Goal: Information Seeking & Learning: Learn about a topic

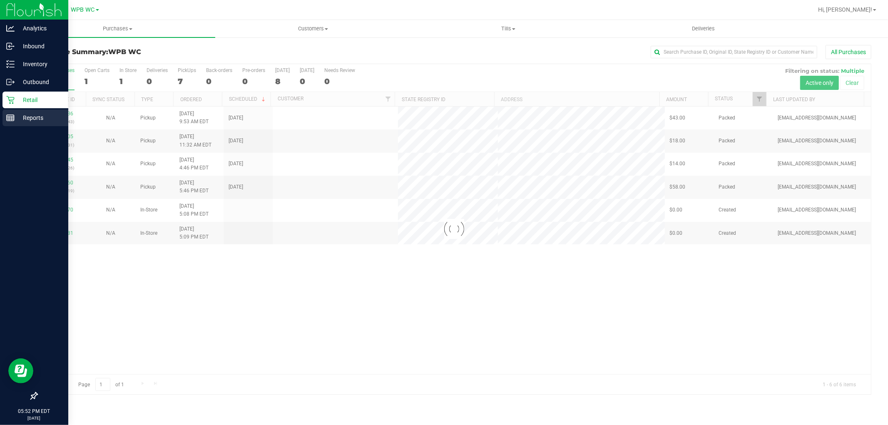
click at [27, 123] on div "Reports" at bounding box center [35, 117] width 66 height 17
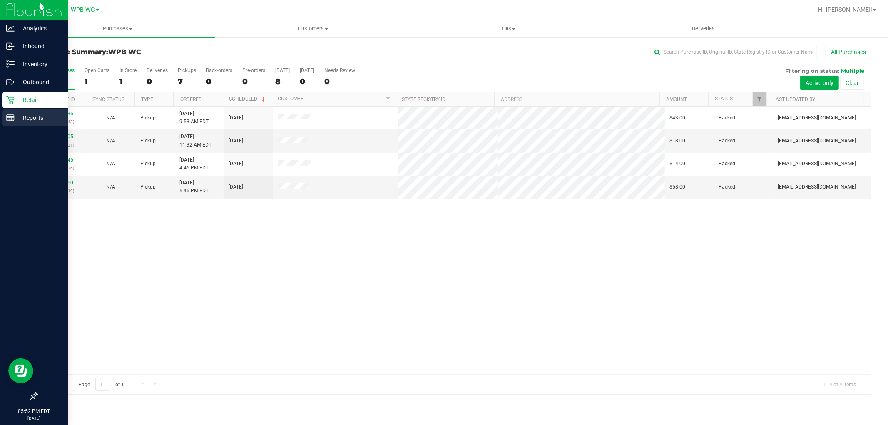
click at [10, 114] on icon at bounding box center [10, 118] width 8 height 8
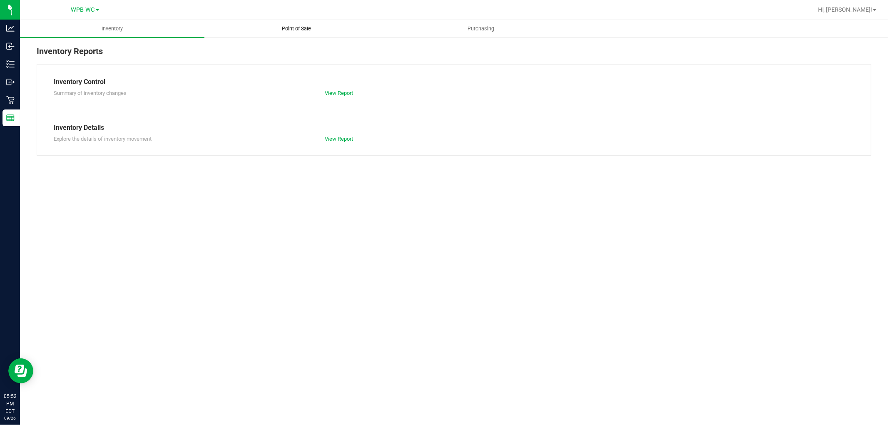
click at [305, 28] on span "Point of Sale" at bounding box center [297, 28] width 52 height 7
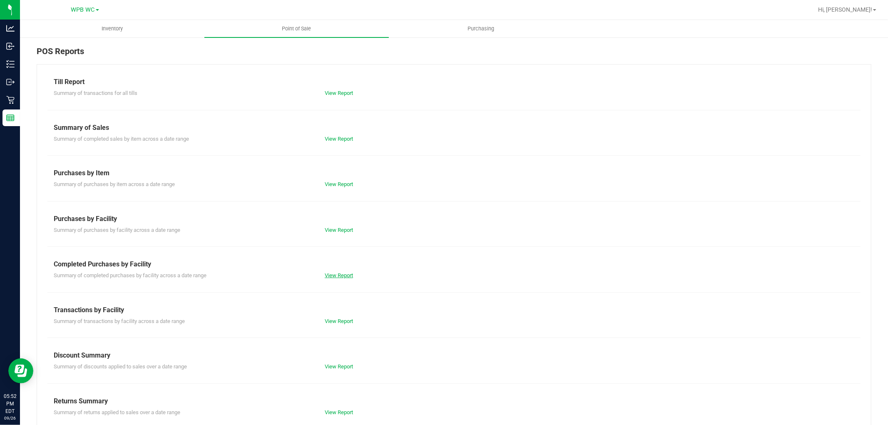
click at [351, 274] on link "View Report" at bounding box center [339, 275] width 28 height 6
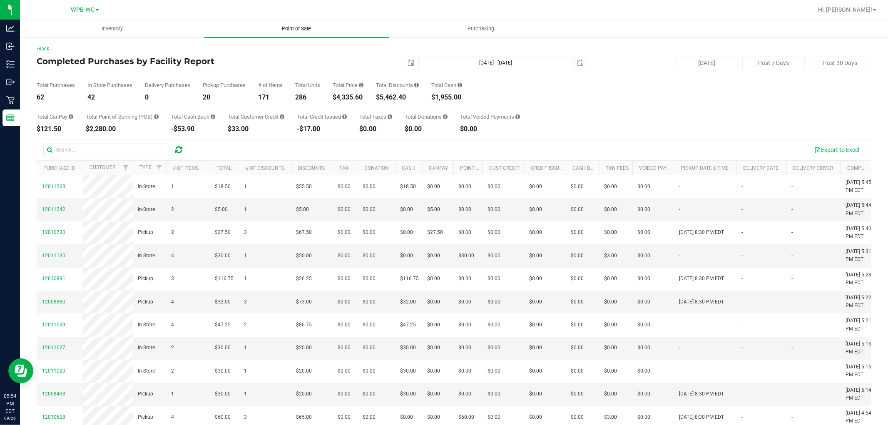
click at [282, 29] on span "Point of Sale" at bounding box center [297, 28] width 52 height 7
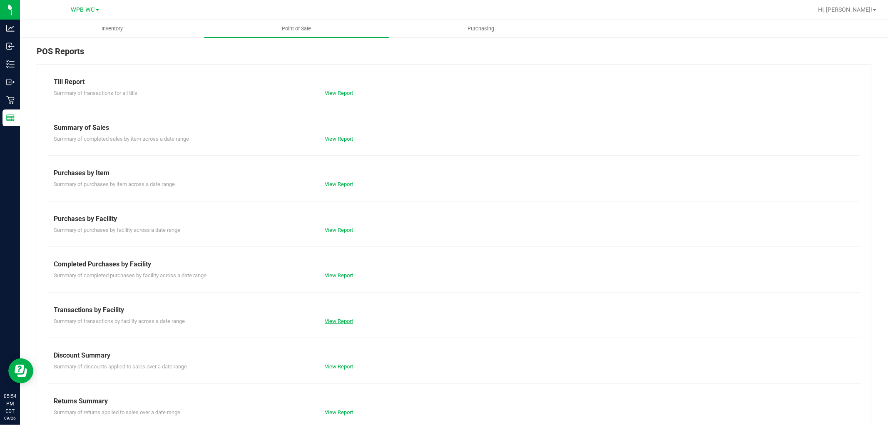
click at [335, 323] on link "View Report" at bounding box center [339, 321] width 28 height 6
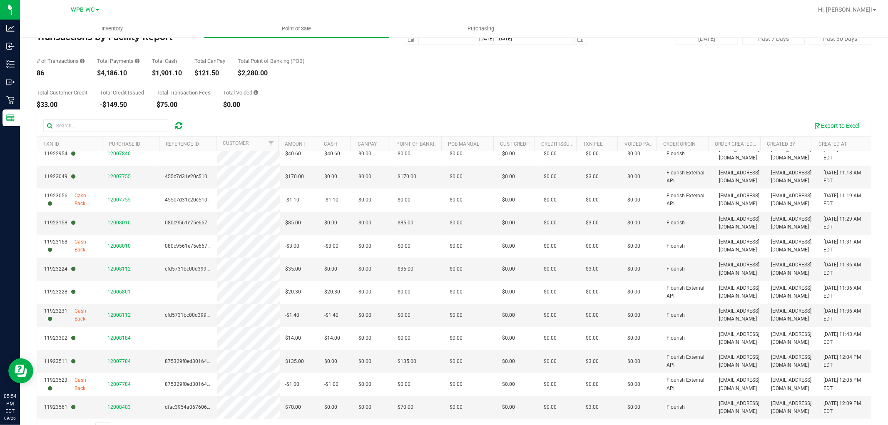
scroll to position [47, 0]
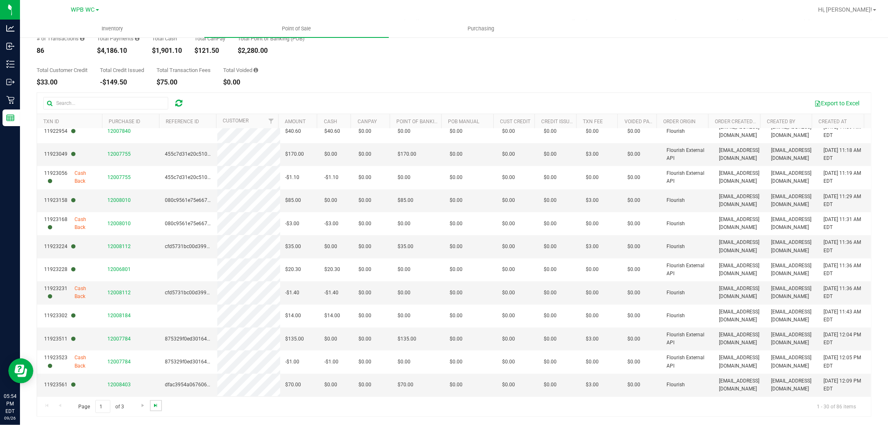
click at [153, 404] on span "Go to the last page" at bounding box center [155, 405] width 7 height 7
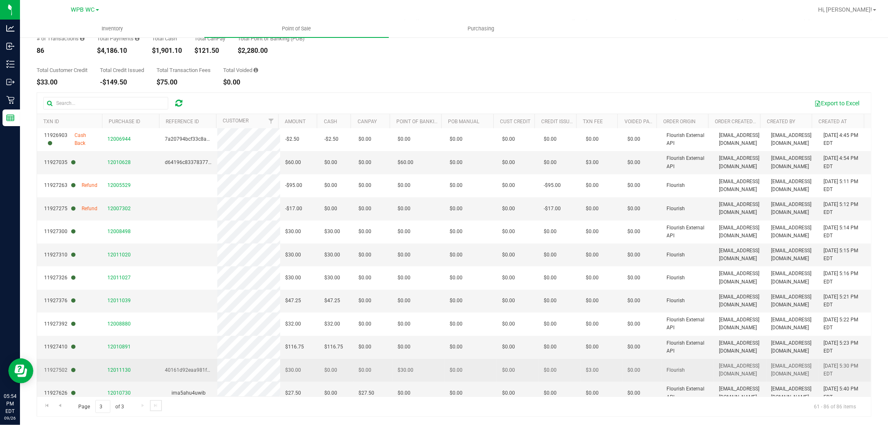
scroll to position [231, 0]
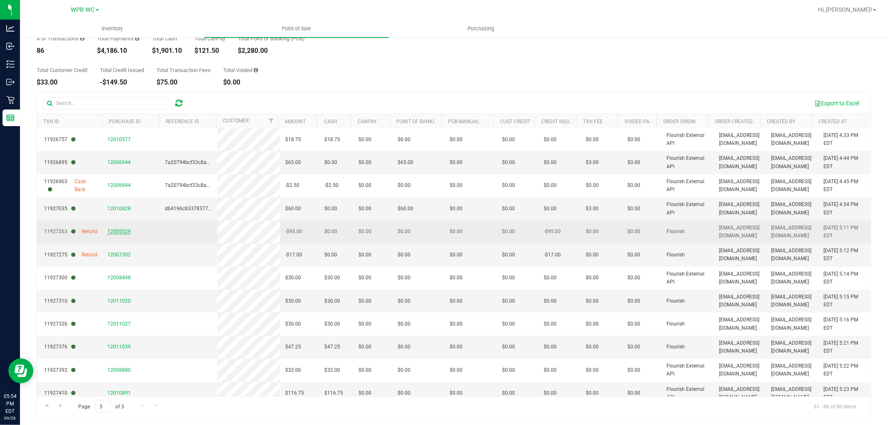
click at [113, 231] on span "12005529" at bounding box center [118, 232] width 23 height 6
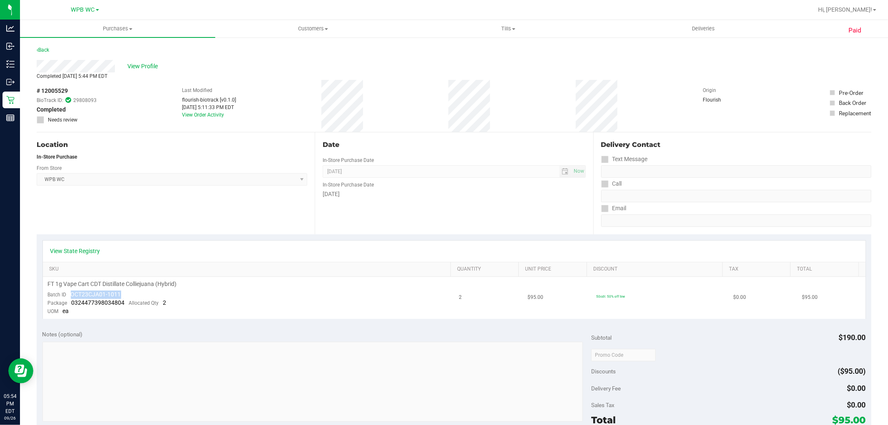
drag, startPoint x: 72, startPoint y: 295, endPoint x: 139, endPoint y: 295, distance: 67.4
click at [139, 295] on td "FT 1g Vape Cart CDT Distillate Colliejuana (Hybrid) Batch ID OCT23CJA01-1011 Pa…" at bounding box center [248, 298] width 411 height 42
copy span "OCT23CJA01-1011"
click at [44, 49] on link "Back" at bounding box center [43, 50] width 12 height 6
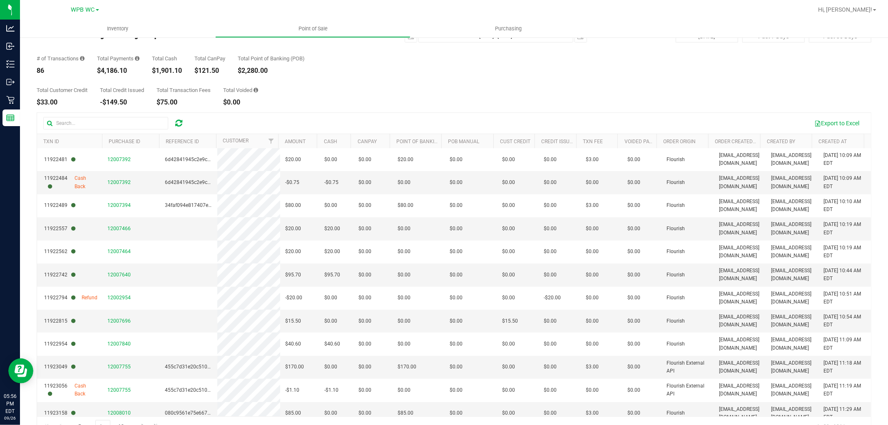
scroll to position [47, 0]
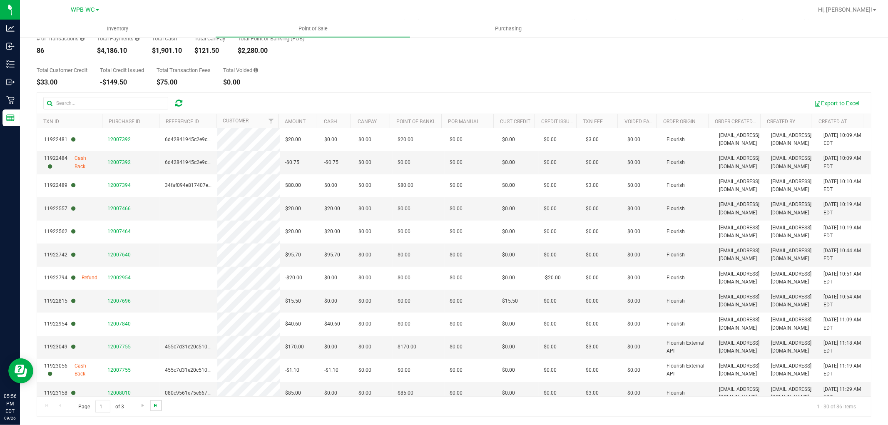
click at [153, 405] on span "Go to the last page" at bounding box center [155, 405] width 7 height 7
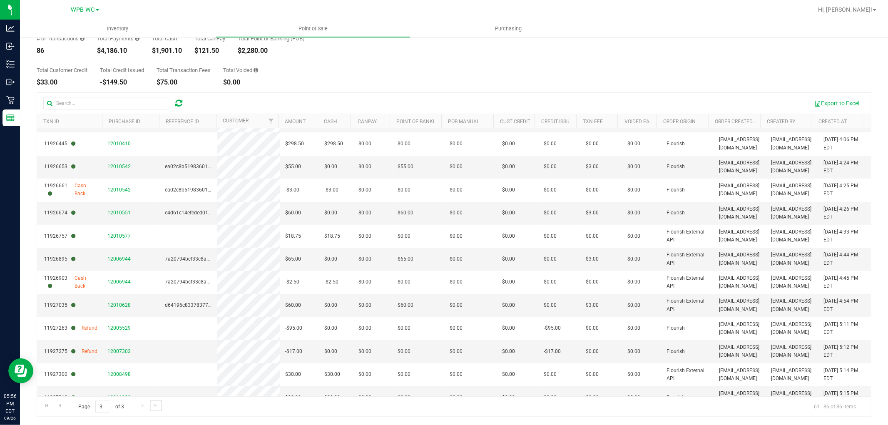
scroll to position [231, 0]
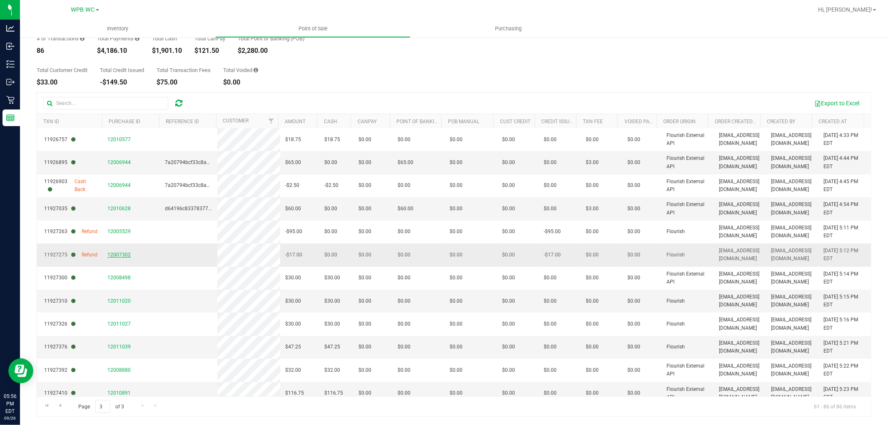
click at [110, 254] on span "12007302" at bounding box center [118, 255] width 23 height 6
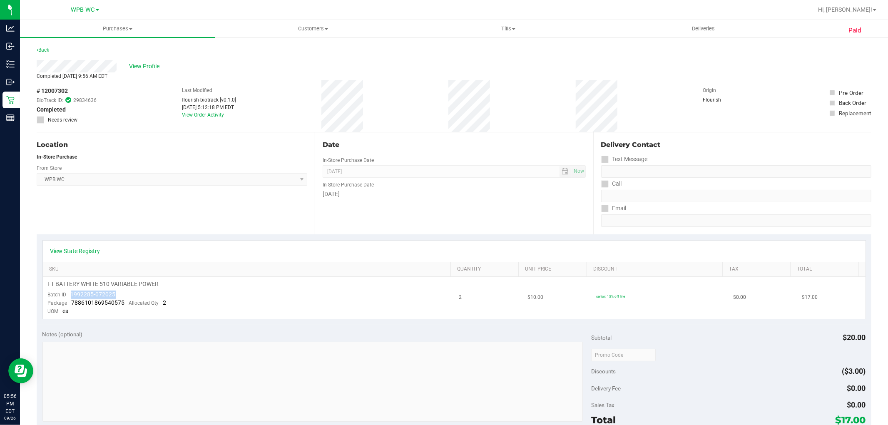
drag, startPoint x: 71, startPoint y: 292, endPoint x: 119, endPoint y: 293, distance: 47.9
click at [119, 293] on td "FT BATTERY WHITE 510 VARIABLE POWER Batch ID 1992285-072025 Package 78861018695…" at bounding box center [248, 298] width 411 height 42
copy span "1992285-072025"
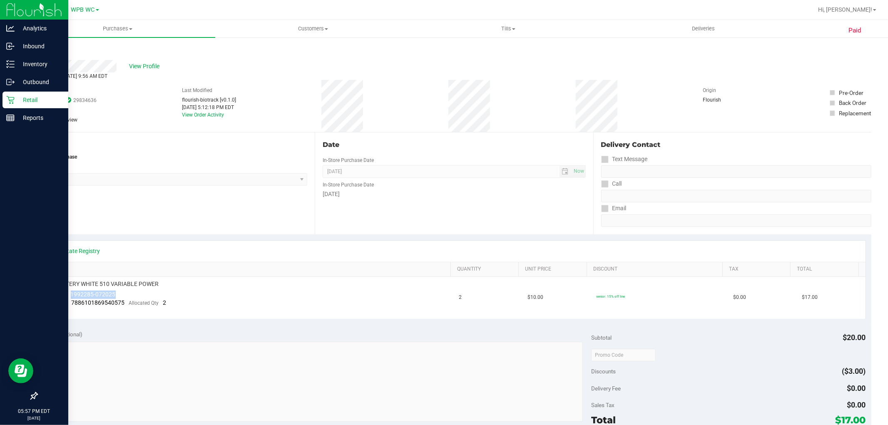
click at [14, 102] on icon at bounding box center [10, 100] width 8 height 8
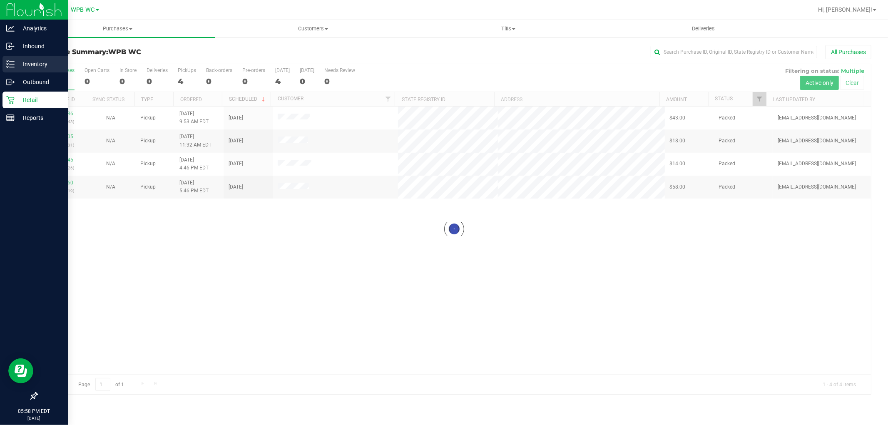
click at [17, 63] on p "Inventory" at bounding box center [40, 64] width 50 height 10
click at [30, 62] on p "Inventory" at bounding box center [40, 64] width 50 height 10
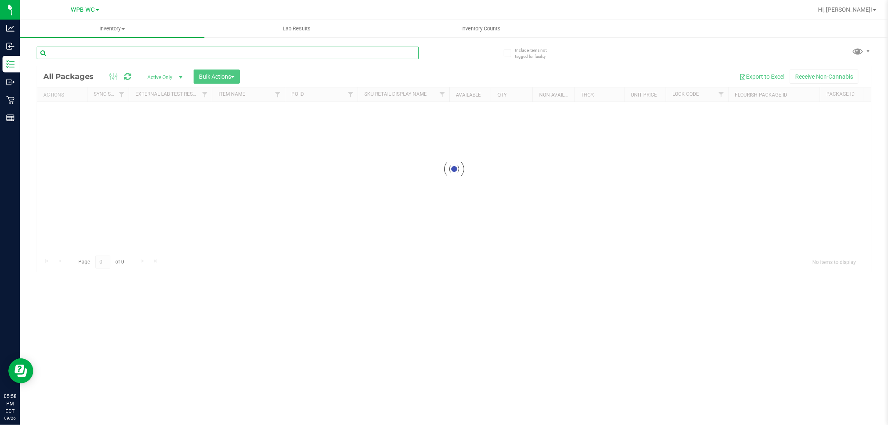
click at [113, 55] on input "text" at bounding box center [228, 53] width 382 height 12
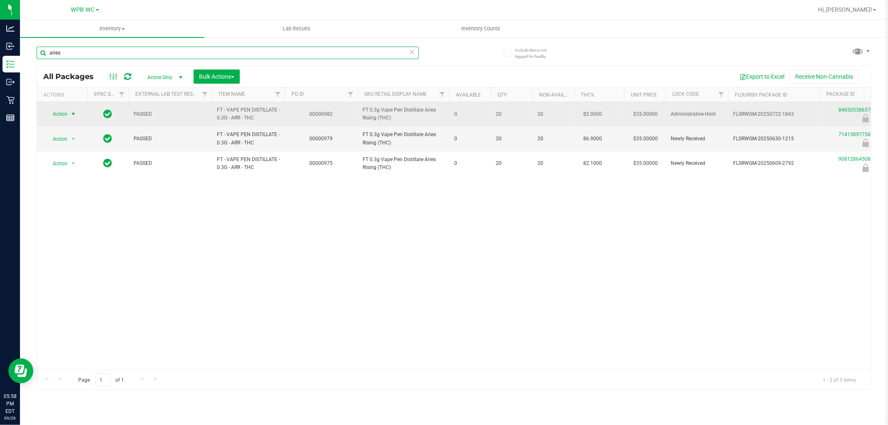
type input "aries"
click at [57, 111] on span "Action" at bounding box center [56, 114] width 22 height 12
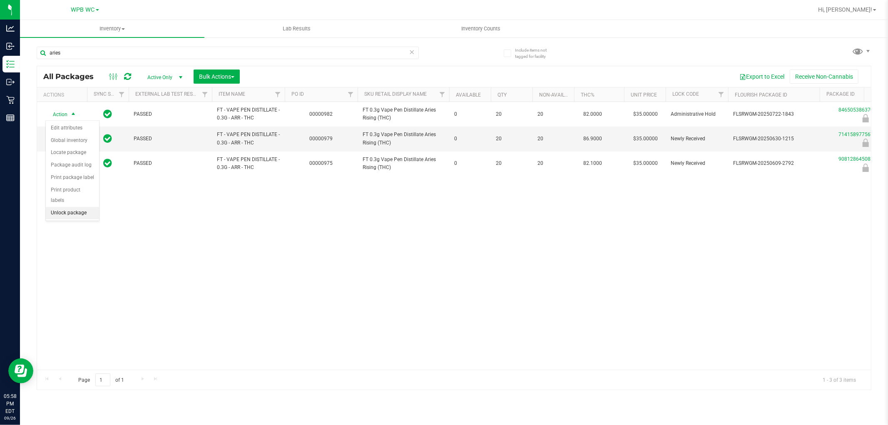
click at [62, 210] on li "Unlock package" at bounding box center [72, 213] width 53 height 12
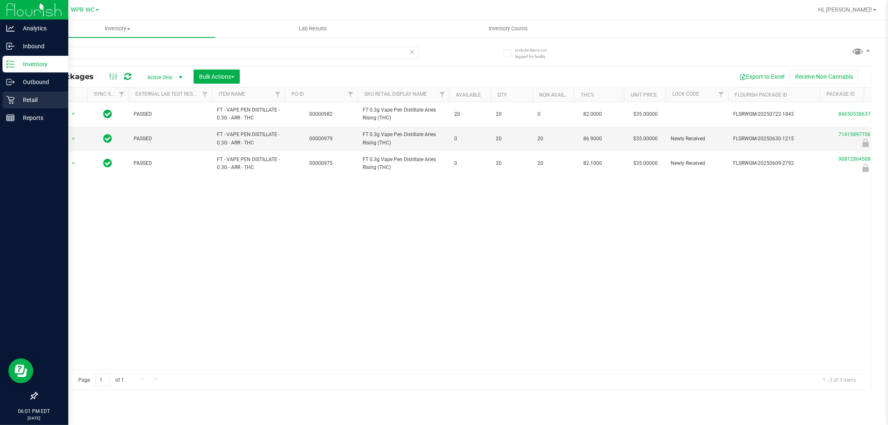
click at [33, 96] on p "Retail" at bounding box center [40, 100] width 50 height 10
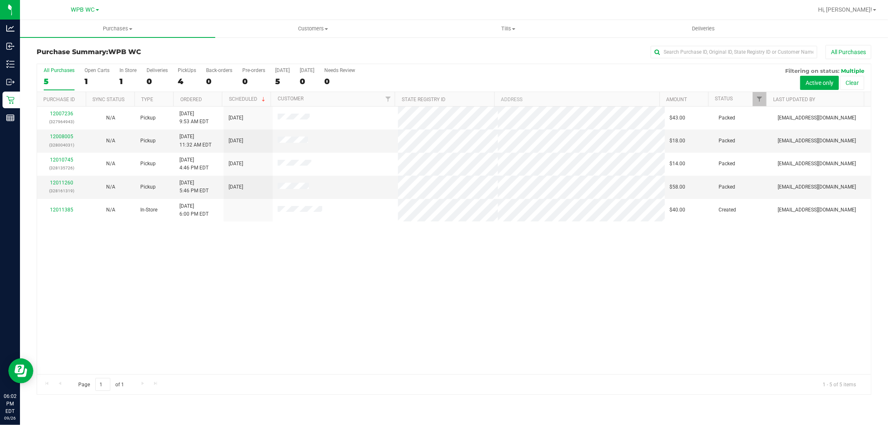
click at [60, 74] on label "All Purchases 5" at bounding box center [59, 78] width 31 height 23
click at [0, 0] on input "All Purchases 5" at bounding box center [0, 0] width 0 height 0
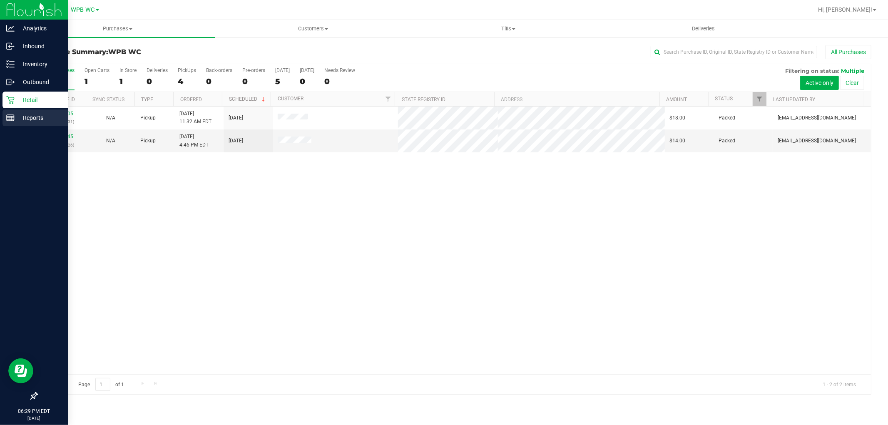
click at [10, 119] on icon at bounding box center [10, 118] width 8 height 8
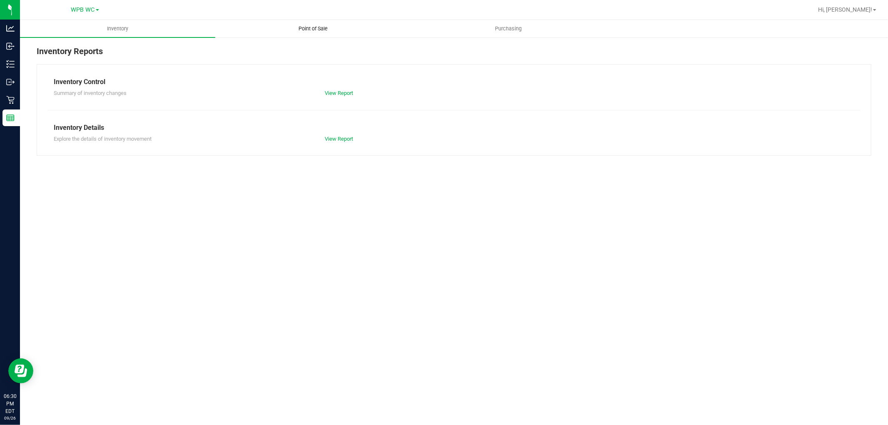
click at [298, 30] on span "Point of Sale" at bounding box center [313, 28] width 52 height 7
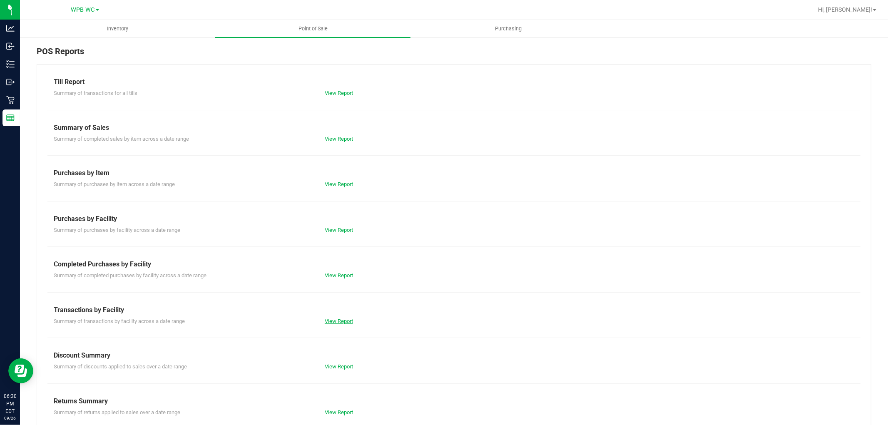
click at [347, 323] on link "View Report" at bounding box center [339, 321] width 28 height 6
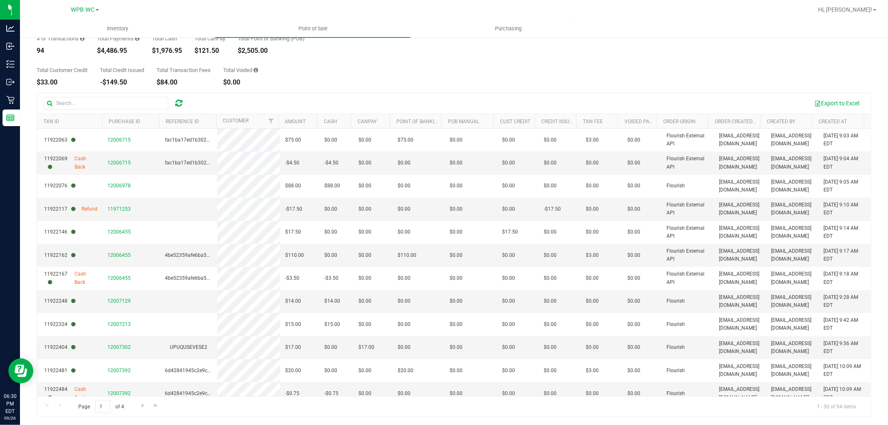
scroll to position [46, 0]
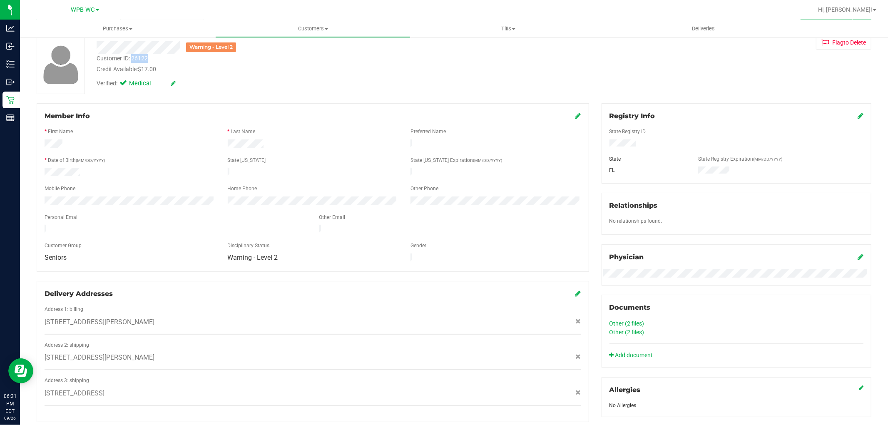
drag, startPoint x: 131, startPoint y: 56, endPoint x: 151, endPoint y: 59, distance: 19.7
click at [151, 59] on div "Customer ID: 26122 Credit Available: $17.00" at bounding box center [302, 64] width 424 height 20
copy div "26122"
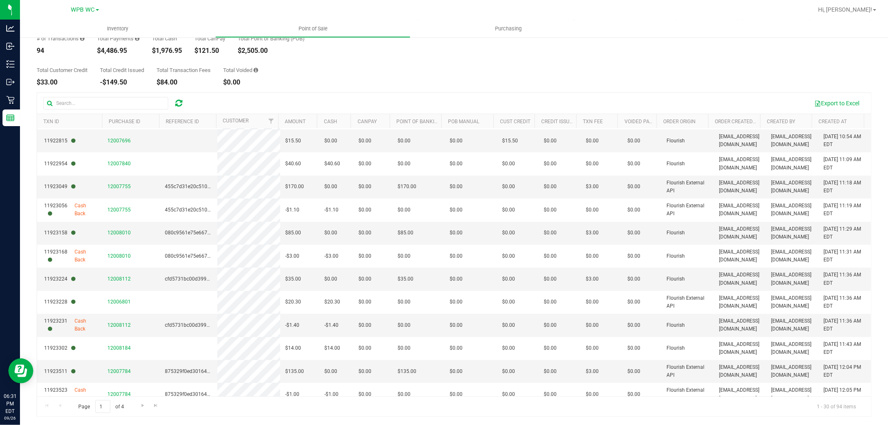
scroll to position [425, 0]
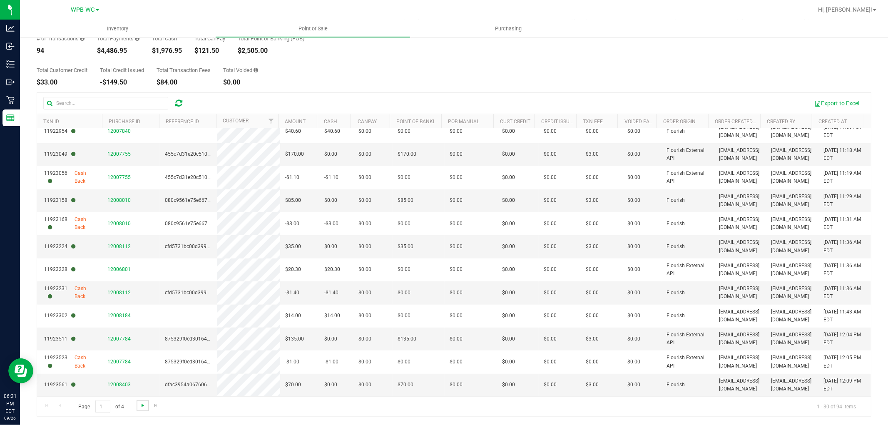
click at [144, 405] on span "Go to the next page" at bounding box center [142, 405] width 7 height 7
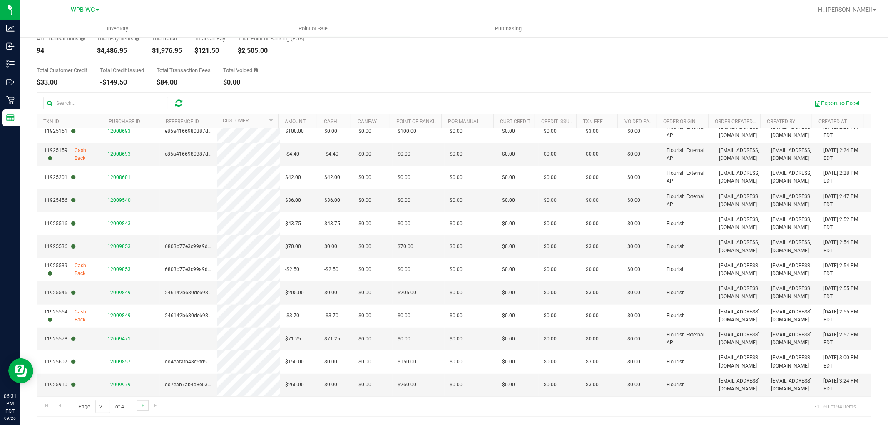
click at [147, 410] on link "Go to the next page" at bounding box center [143, 405] width 12 height 11
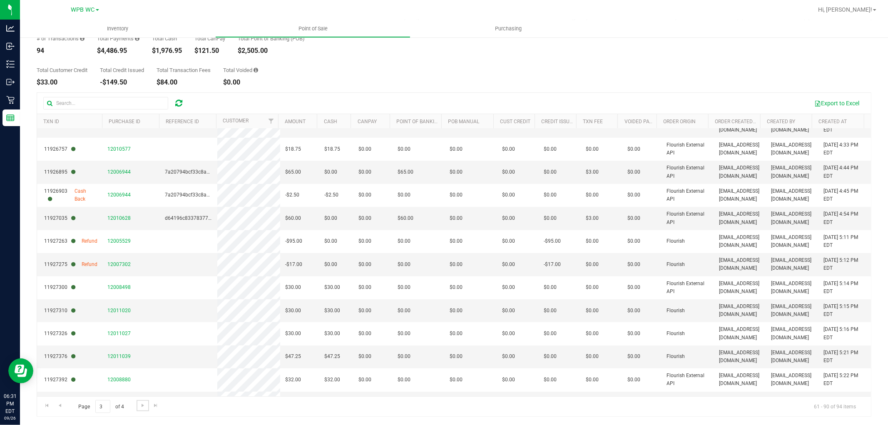
scroll to position [231, 0]
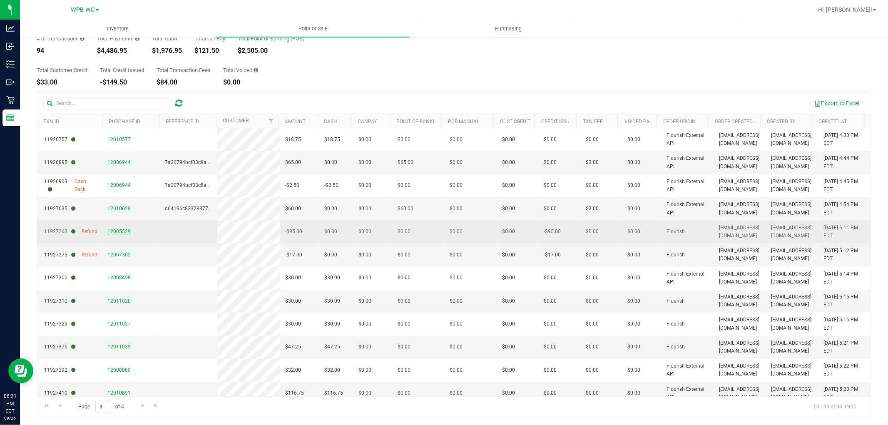
click at [119, 233] on span "12005529" at bounding box center [118, 232] width 23 height 6
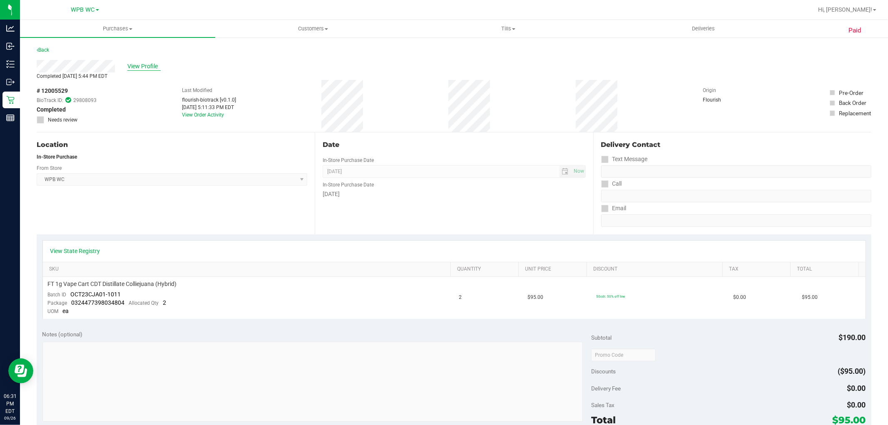
click at [142, 64] on span "View Profile" at bounding box center [143, 66] width 33 height 9
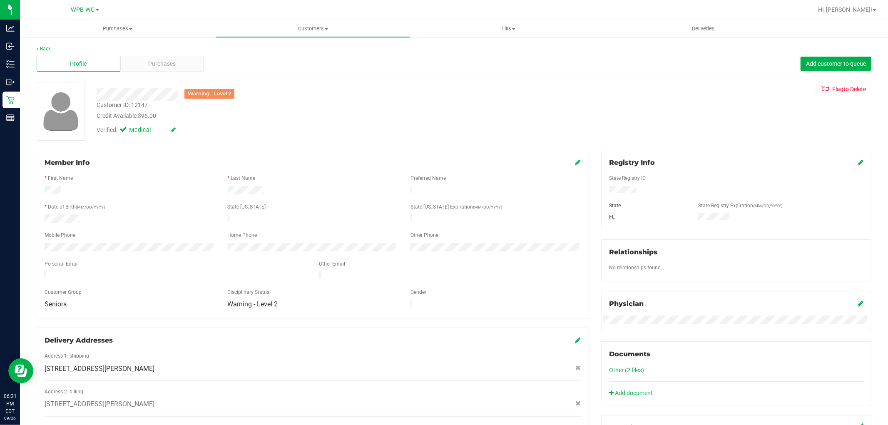
click at [132, 104] on div "Customer ID: 12147" at bounding box center [122, 105] width 51 height 9
drag, startPoint x: 132, startPoint y: 104, endPoint x: 147, endPoint y: 104, distance: 15.4
click at [147, 104] on div "Customer ID: 12147" at bounding box center [122, 105] width 51 height 9
copy div "12147"
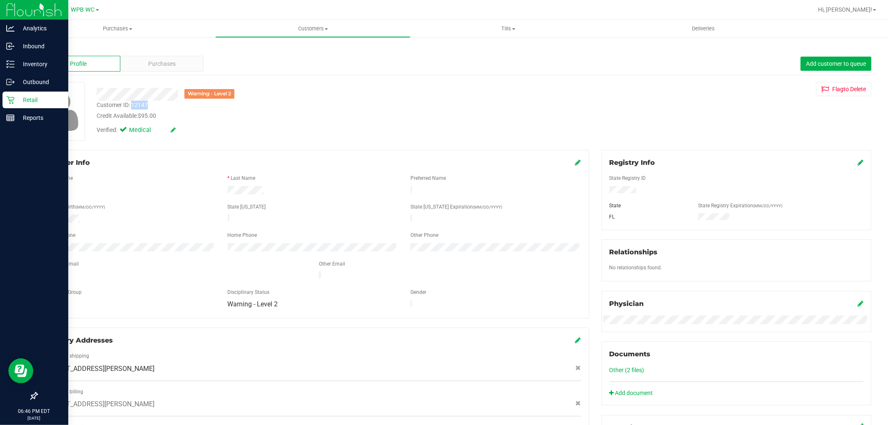
click at [15, 102] on p "Retail" at bounding box center [40, 100] width 50 height 10
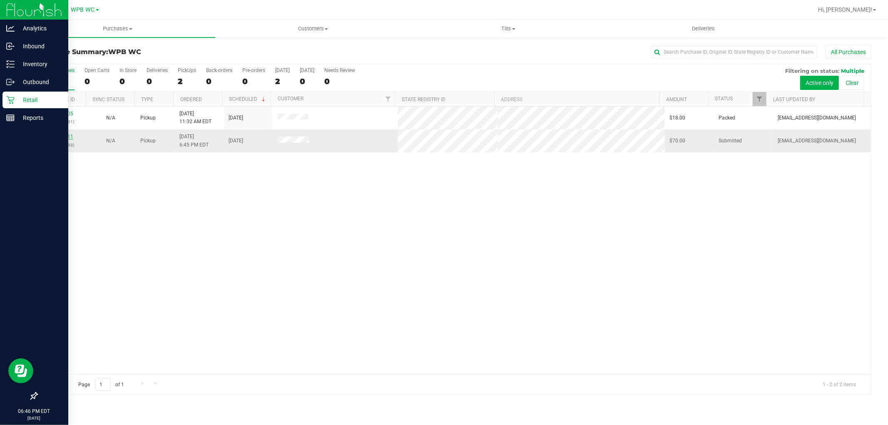
click at [60, 138] on link "12011711" at bounding box center [61, 137] width 23 height 6
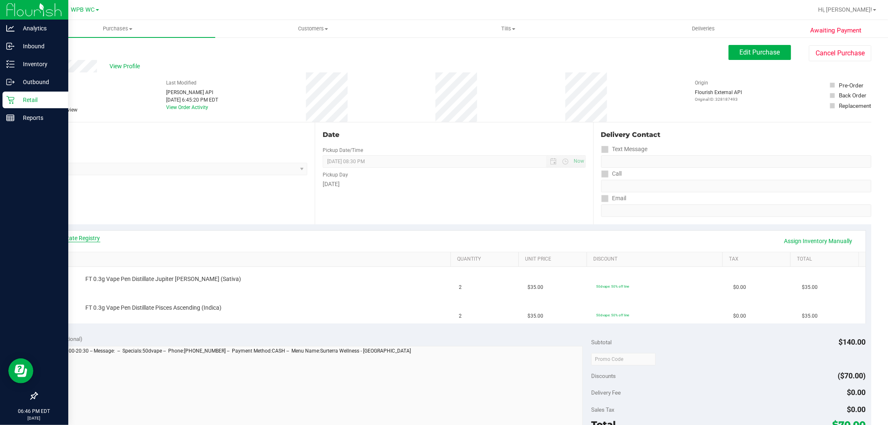
click at [90, 240] on link "View State Registry" at bounding box center [75, 238] width 50 height 8
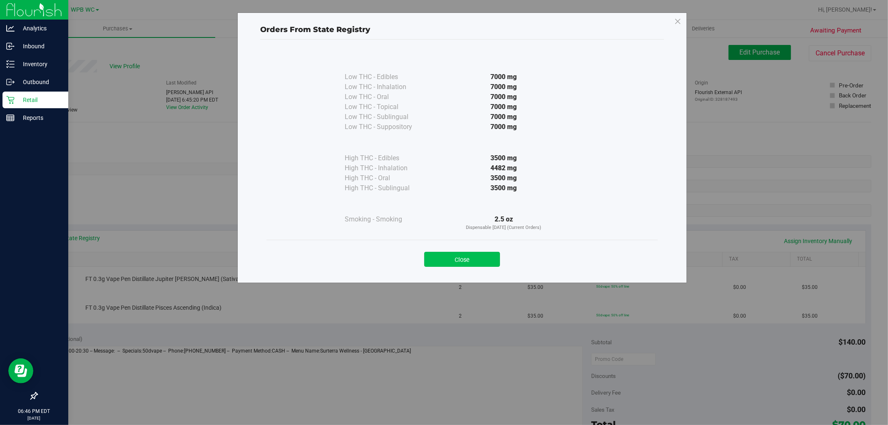
click at [475, 259] on button "Close" at bounding box center [462, 259] width 76 height 15
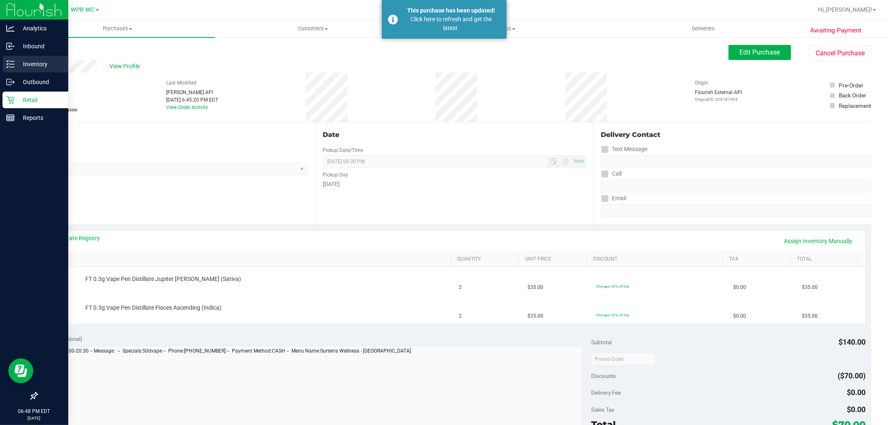
click at [22, 69] on div "Inventory" at bounding box center [35, 64] width 66 height 17
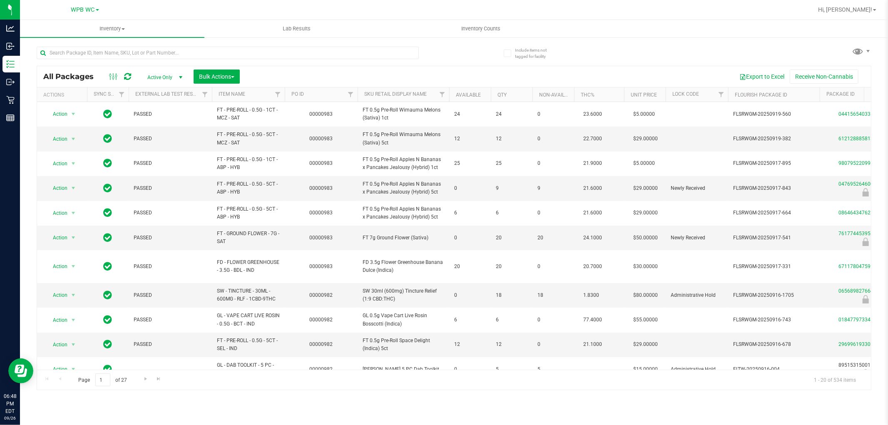
click at [392, 90] on th "Sku Retail Display Name" at bounding box center [404, 94] width 92 height 15
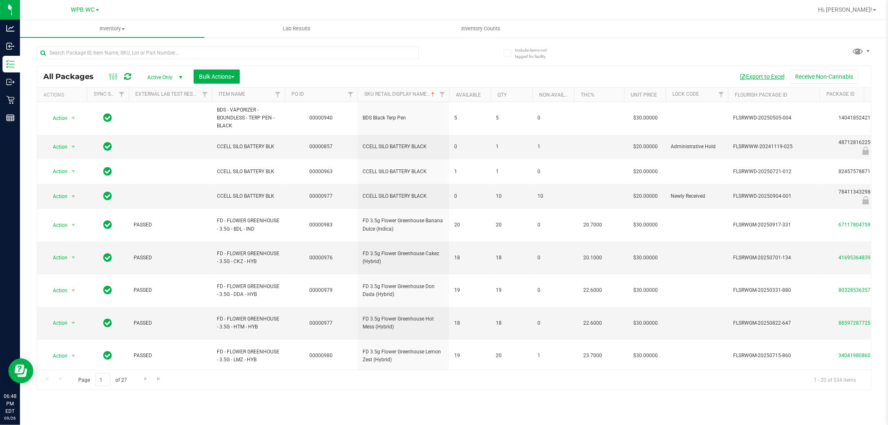
click at [771, 77] on button "Export to Excel" at bounding box center [762, 77] width 56 height 14
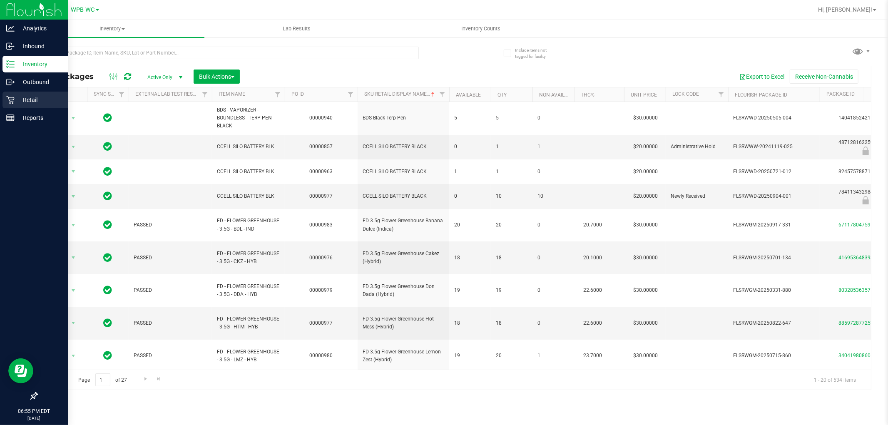
click at [10, 104] on div "Retail" at bounding box center [35, 100] width 66 height 17
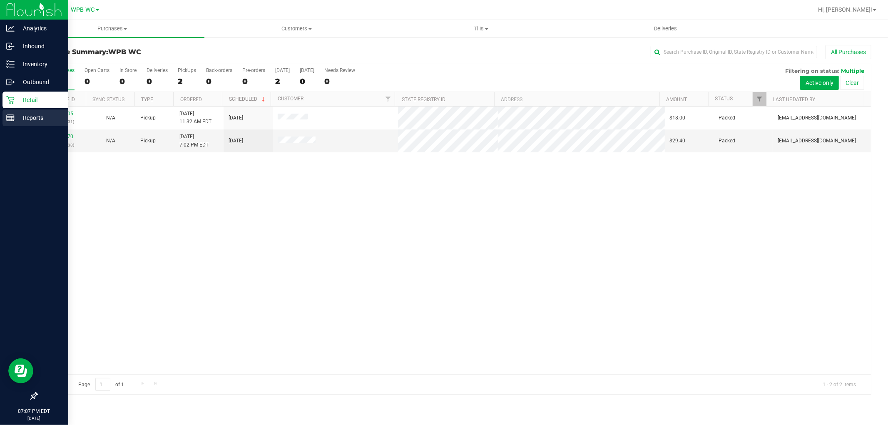
click at [27, 117] on p "Reports" at bounding box center [40, 118] width 50 height 10
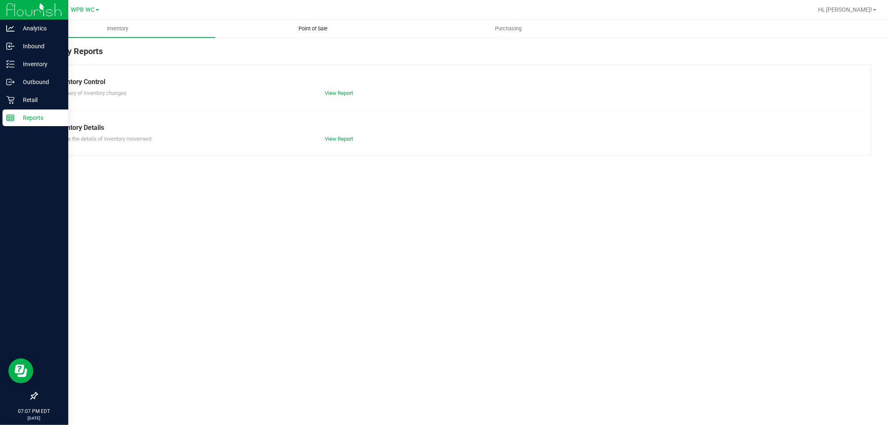
click at [304, 28] on span "Point of Sale" at bounding box center [313, 28] width 52 height 7
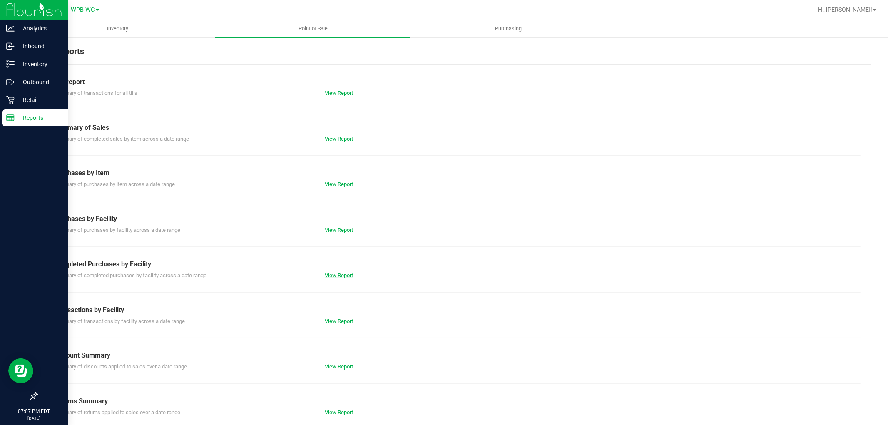
click at [336, 272] on link "View Report" at bounding box center [339, 275] width 28 height 6
